Goal: Task Accomplishment & Management: Complete application form

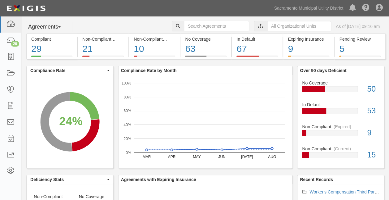
click at [66, 27] on button "Agreements" at bounding box center [49, 27] width 46 height 12
click at [65, 26] on button "Agreements" at bounding box center [49, 27] width 46 height 12
click at [11, 59] on icon at bounding box center [10, 56] width 9 height 7
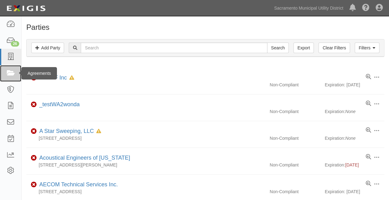
click at [7, 71] on icon at bounding box center [10, 73] width 9 height 7
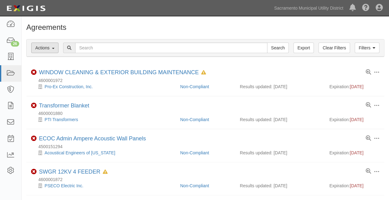
click at [55, 47] on button "Actions" at bounding box center [44, 47] width 27 height 11
click at [83, 26] on h1 "Agreements" at bounding box center [205, 27] width 358 height 8
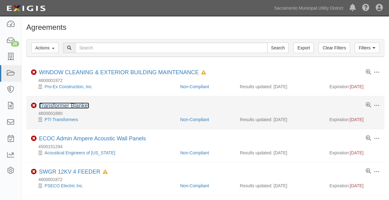
click at [84, 107] on link "Transformer Blanket" at bounding box center [64, 105] width 50 height 6
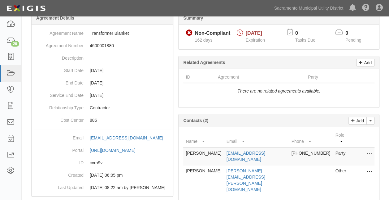
scroll to position [4, 0]
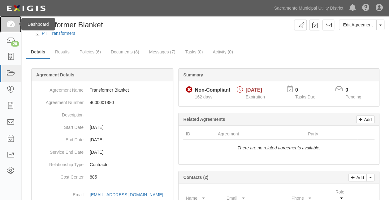
click at [7, 24] on icon at bounding box center [10, 24] width 9 height 7
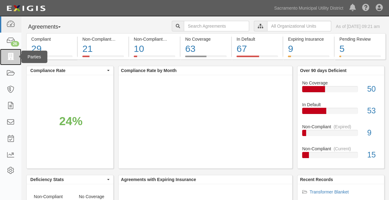
click at [12, 55] on icon at bounding box center [10, 56] width 9 height 7
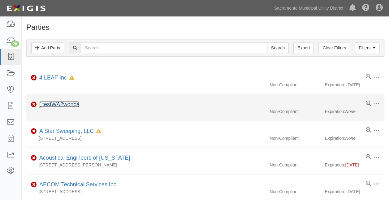
click at [69, 104] on link "_testWA2wonda" at bounding box center [59, 104] width 40 height 6
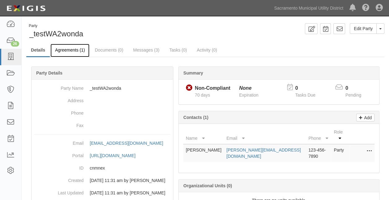
click at [77, 50] on link "Agreements (1)" at bounding box center [70, 50] width 39 height 13
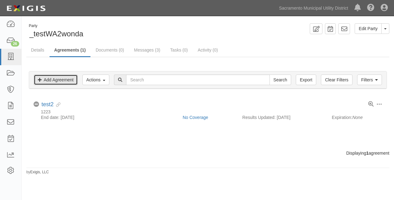
click at [54, 79] on link "Add Agreement" at bounding box center [56, 79] width 44 height 11
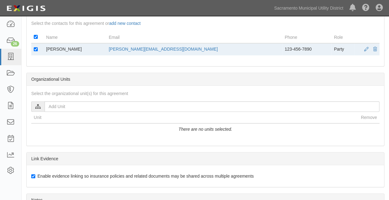
scroll to position [248, 0]
